Goal: Information Seeking & Learning: Understand process/instructions

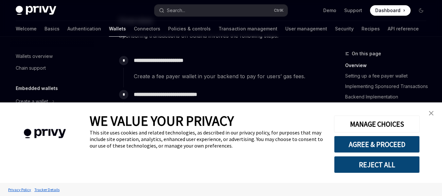
scroll to position [405, 0]
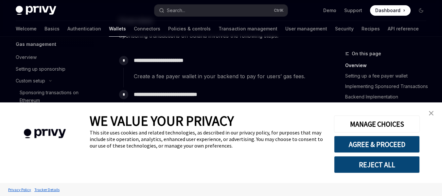
type textarea "*"
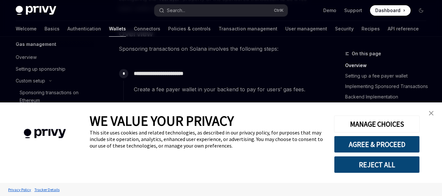
click at [428, 115] on link "close banner" at bounding box center [431, 113] width 13 height 13
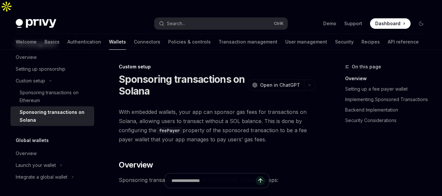
click at [122, 107] on span "With embedded wallets, your app can sponsor gas fees for transactions on Solana…" at bounding box center [217, 125] width 196 height 37
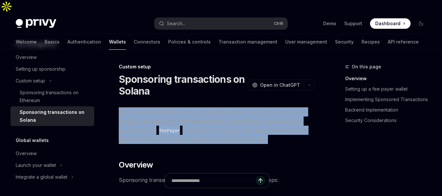
click at [122, 107] on span "With embedded wallets, your app can sponsor gas fees for transactions on Solana…" at bounding box center [217, 125] width 196 height 37
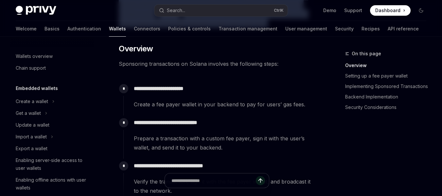
scroll to position [131, 0]
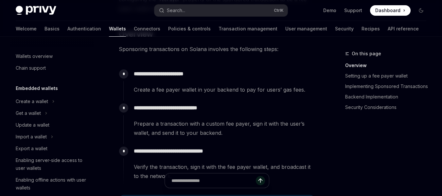
click at [149, 85] on span "Create a fee payer wallet in your backend to pay for users’ gas fees." at bounding box center [224, 89] width 181 height 9
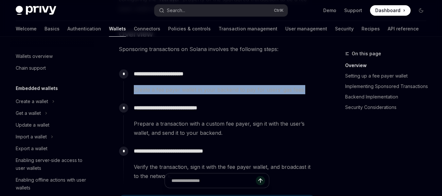
click at [149, 85] on span "Create a fee payer wallet in your backend to pay for users’ gas fees." at bounding box center [224, 89] width 181 height 9
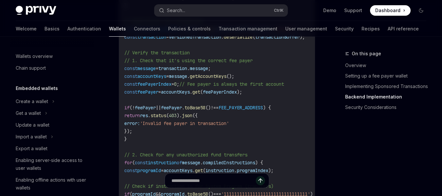
scroll to position [1472, 0]
